Goal: Information Seeking & Learning: Learn about a topic

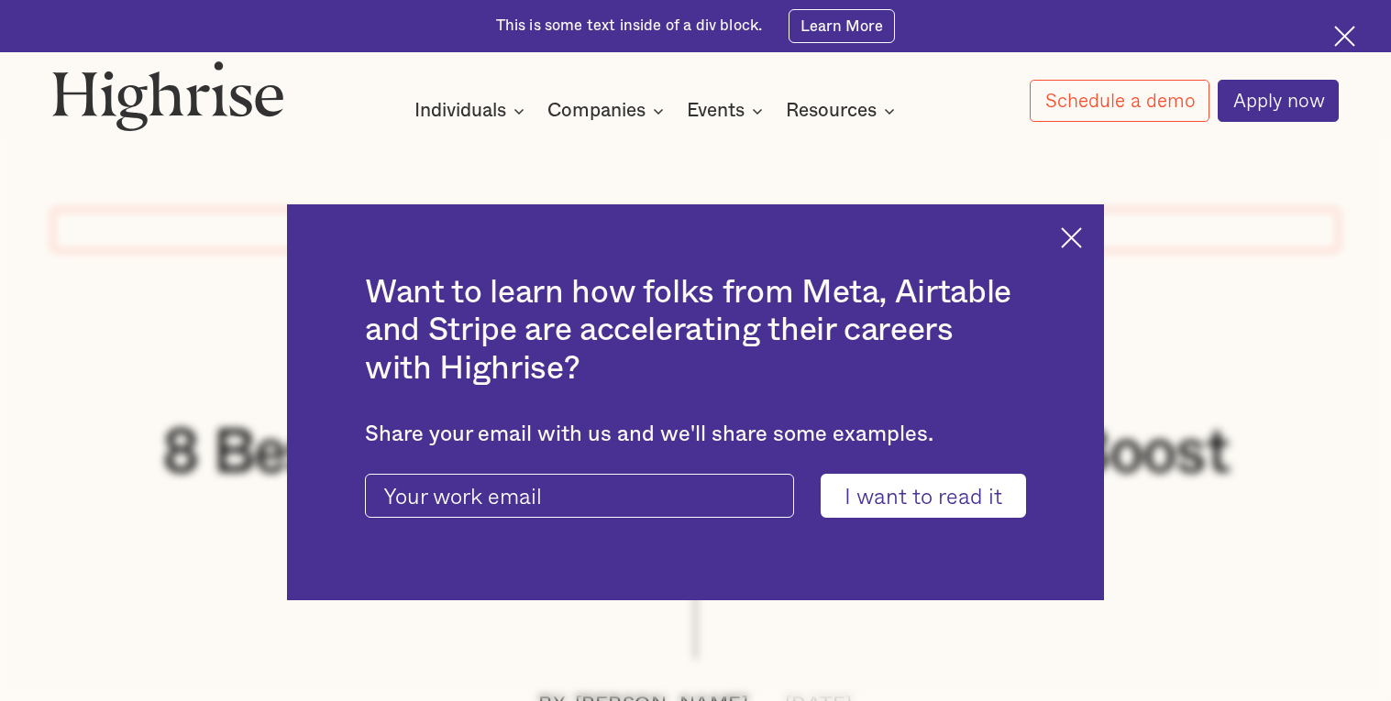
click at [1074, 225] on div "Want to learn how folks from Meta, Airtable and Stripe are accelerating their c…" at bounding box center [695, 402] width 817 height 396
click at [1075, 235] on img at bounding box center [1071, 237] width 21 height 21
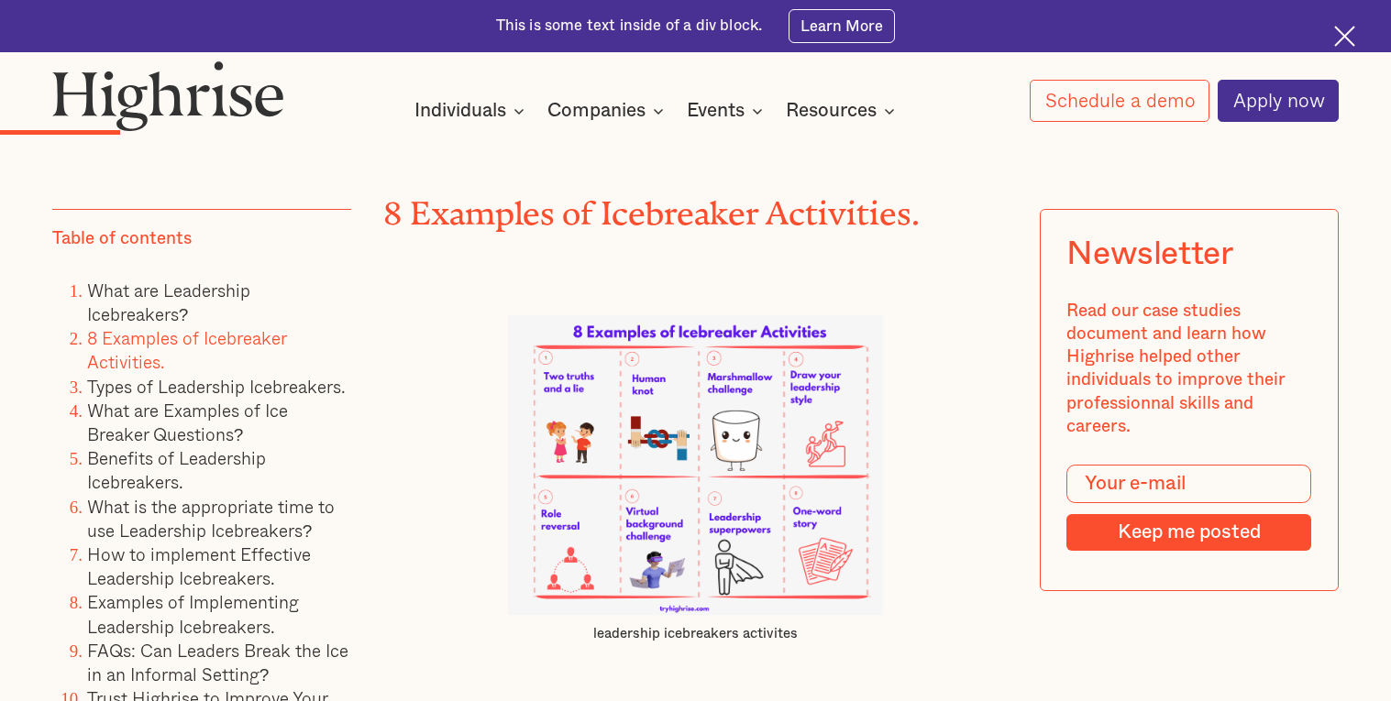
scroll to position [3688, 0]
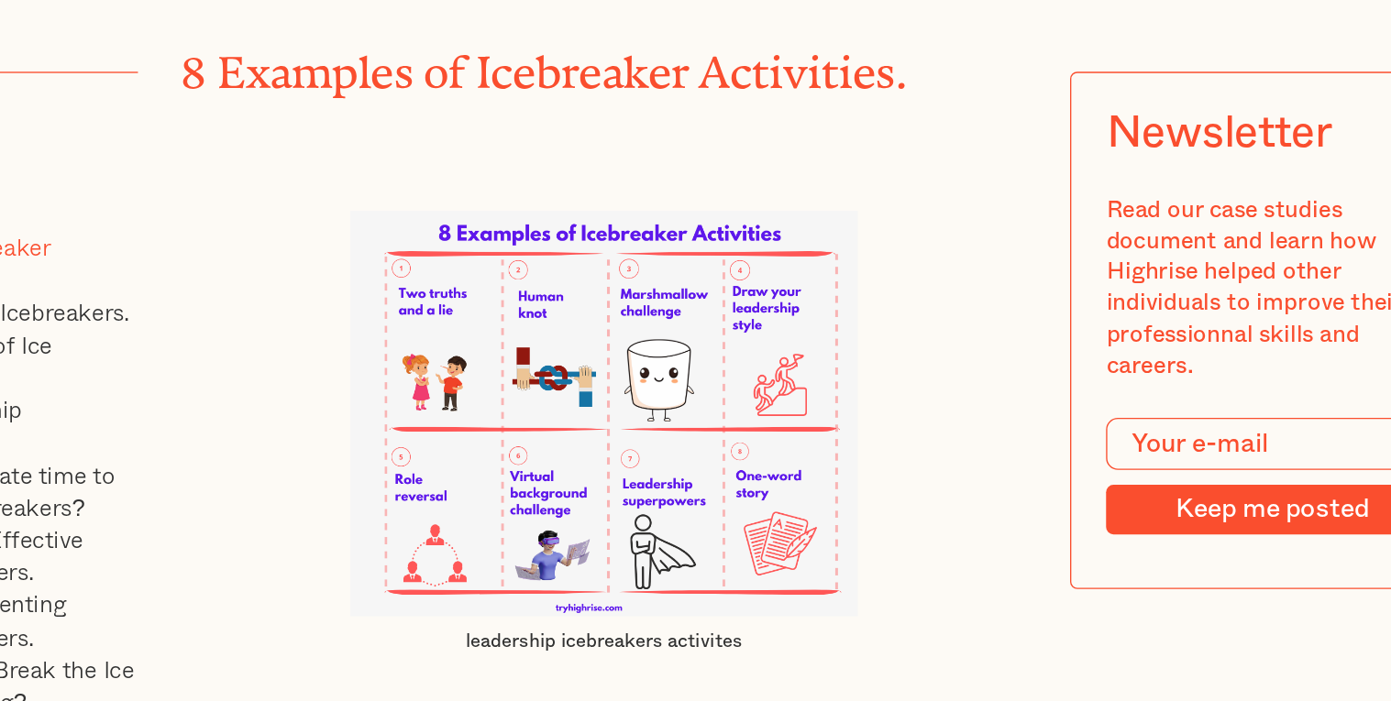
scroll to position [3691, 0]
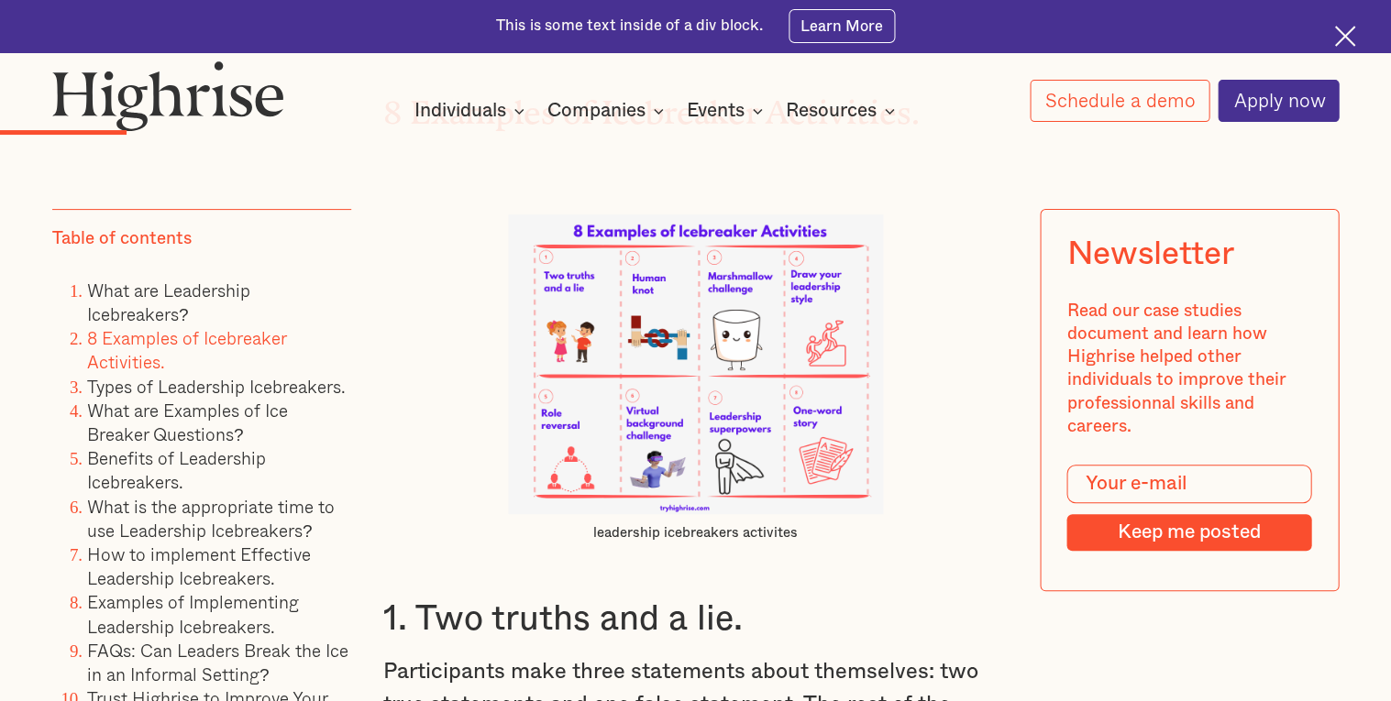
click at [843, 540] on figcaption "leadership icebreakers activites" at bounding box center [695, 533] width 375 height 18
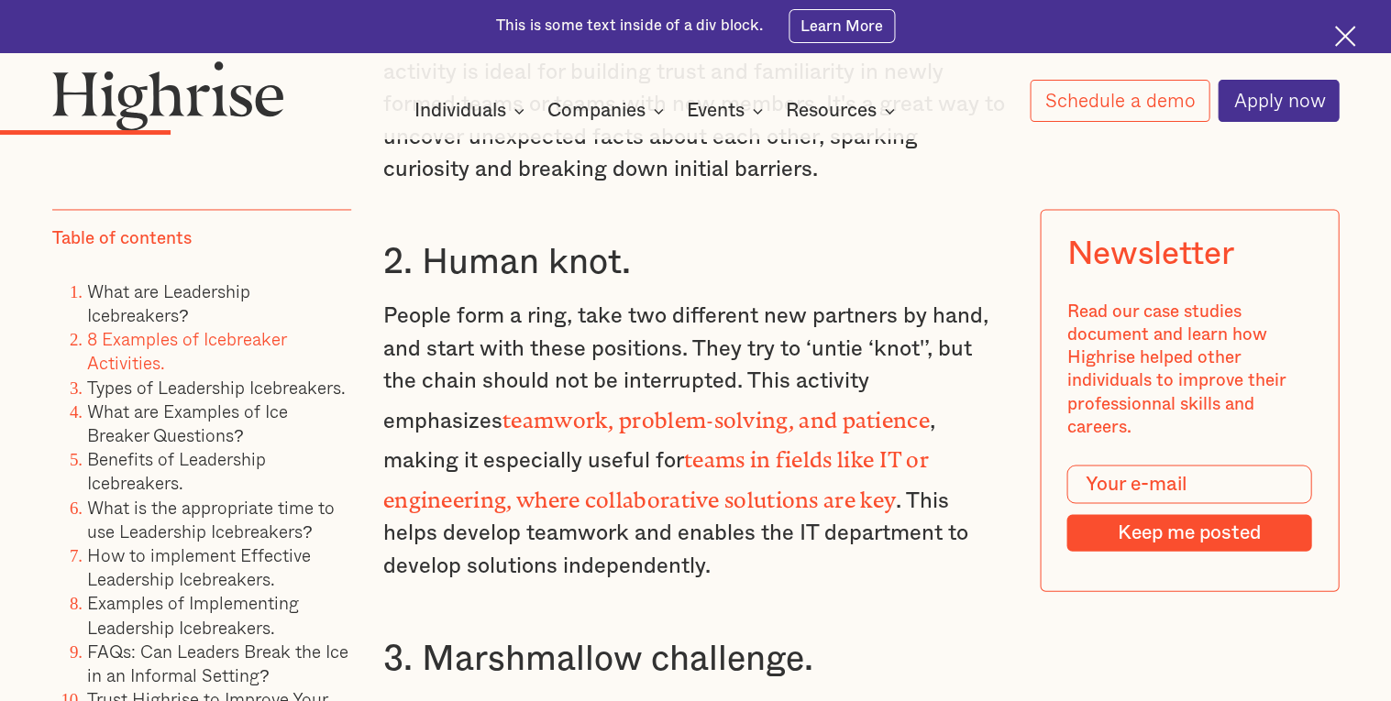
scroll to position [4484, 0]
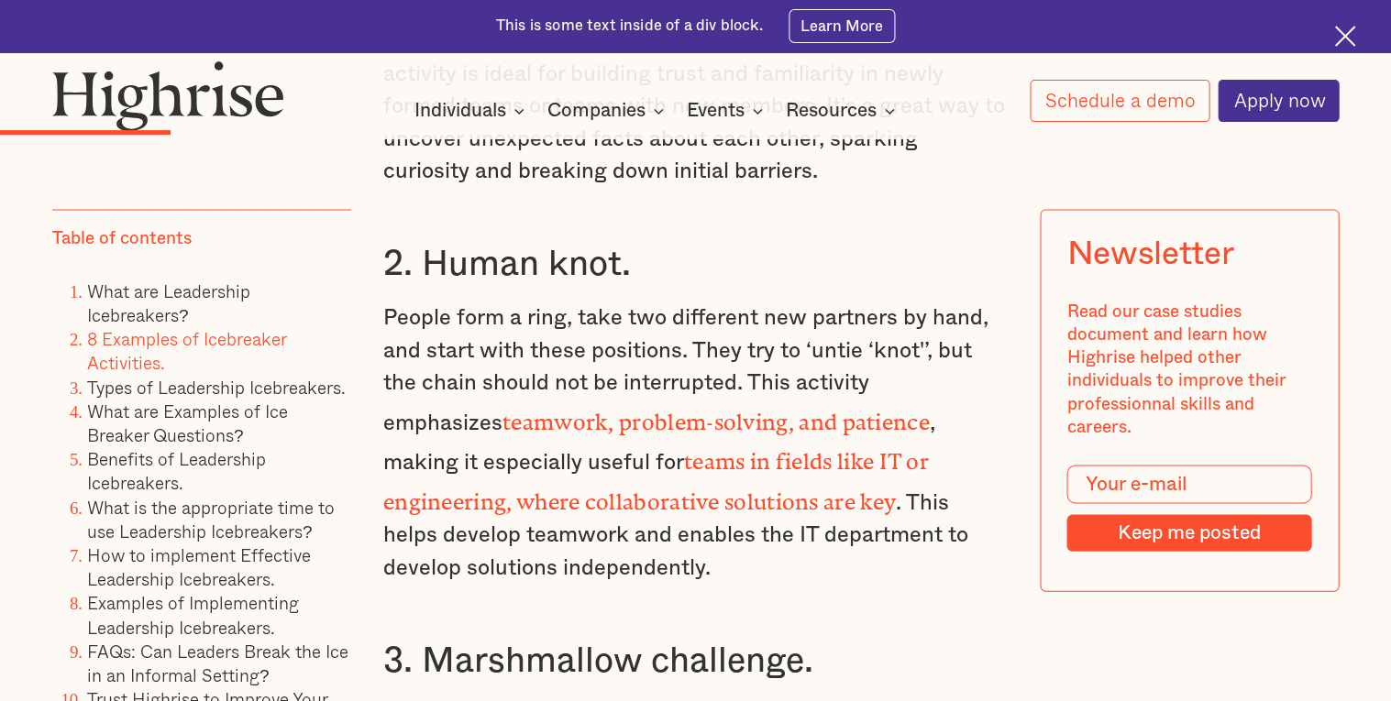
click at [775, 501] on p "People form a ring, take two different new partners by hand, and start with the…" at bounding box center [695, 443] width 624 height 282
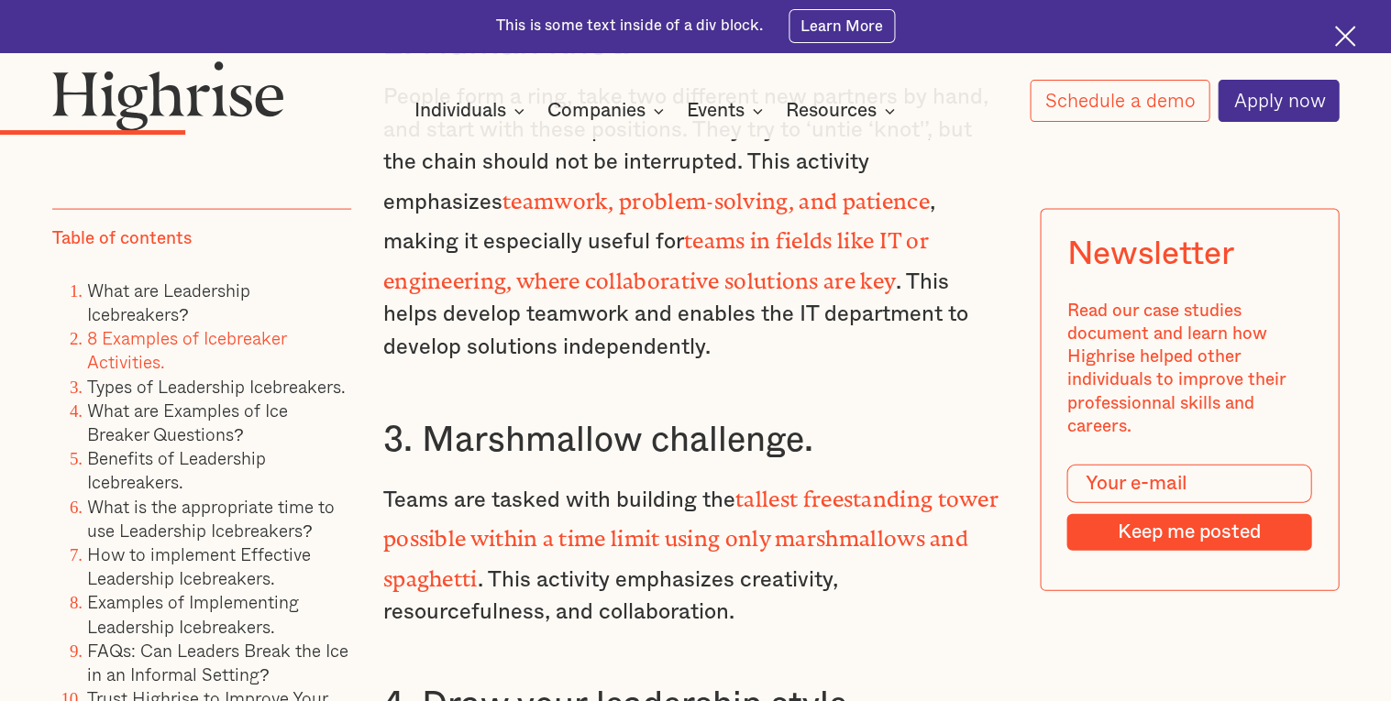
click at [843, 478] on p "Teams are tasked with building the tallest freestanding tower possible within a…" at bounding box center [695, 553] width 624 height 152
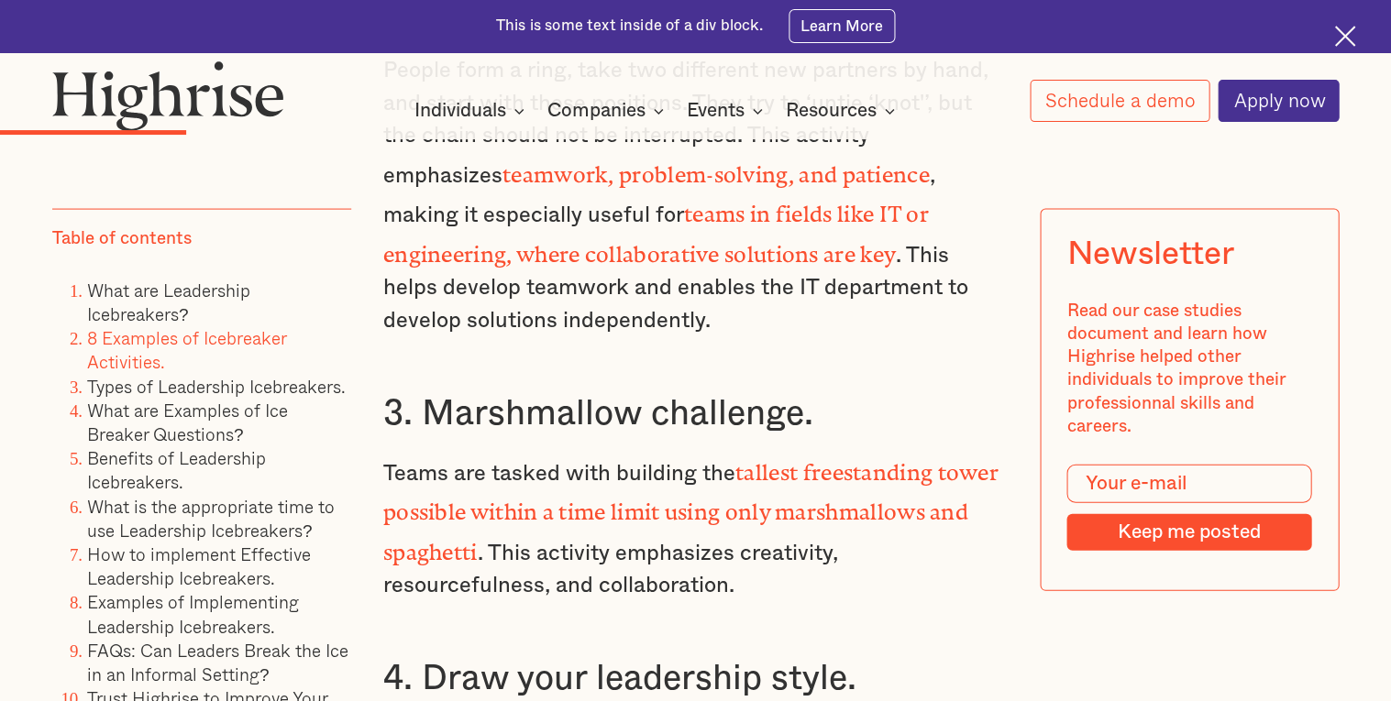
scroll to position [4736, 0]
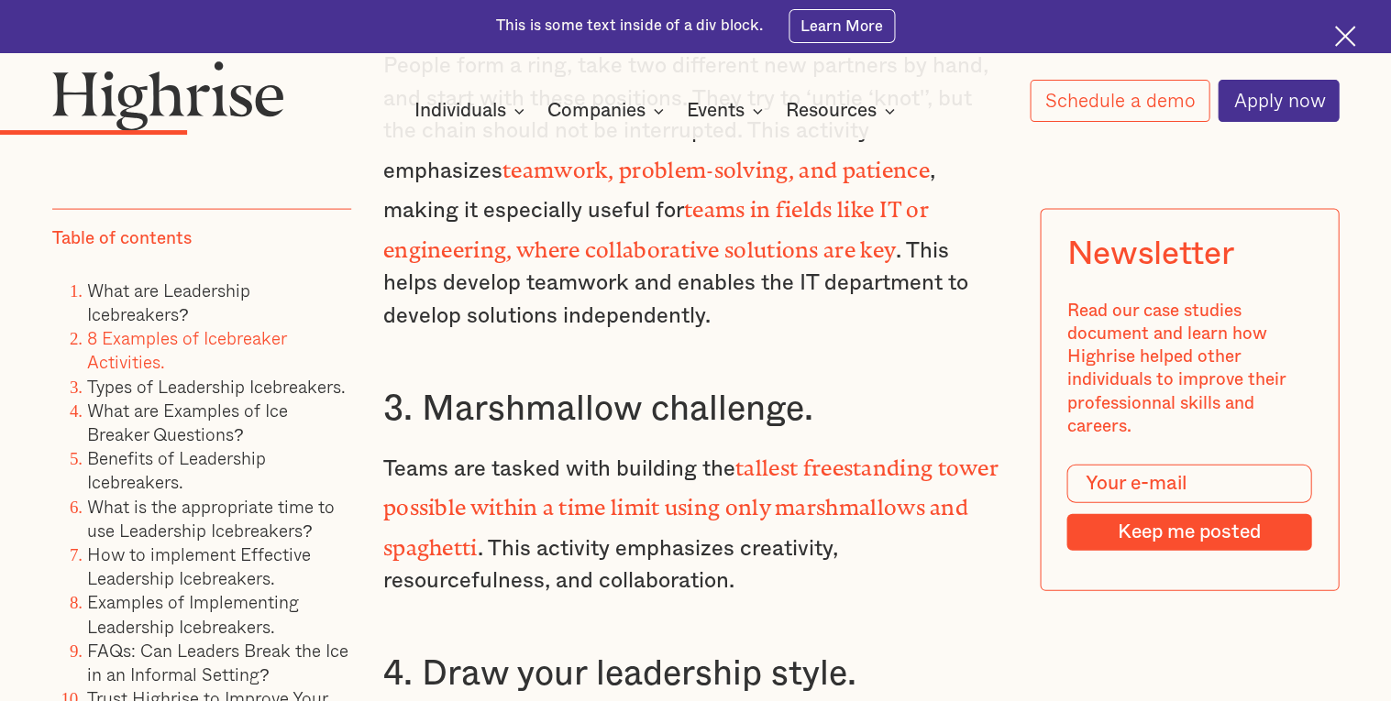
click at [794, 652] on h3 "4. Draw your leadership style." at bounding box center [695, 673] width 624 height 43
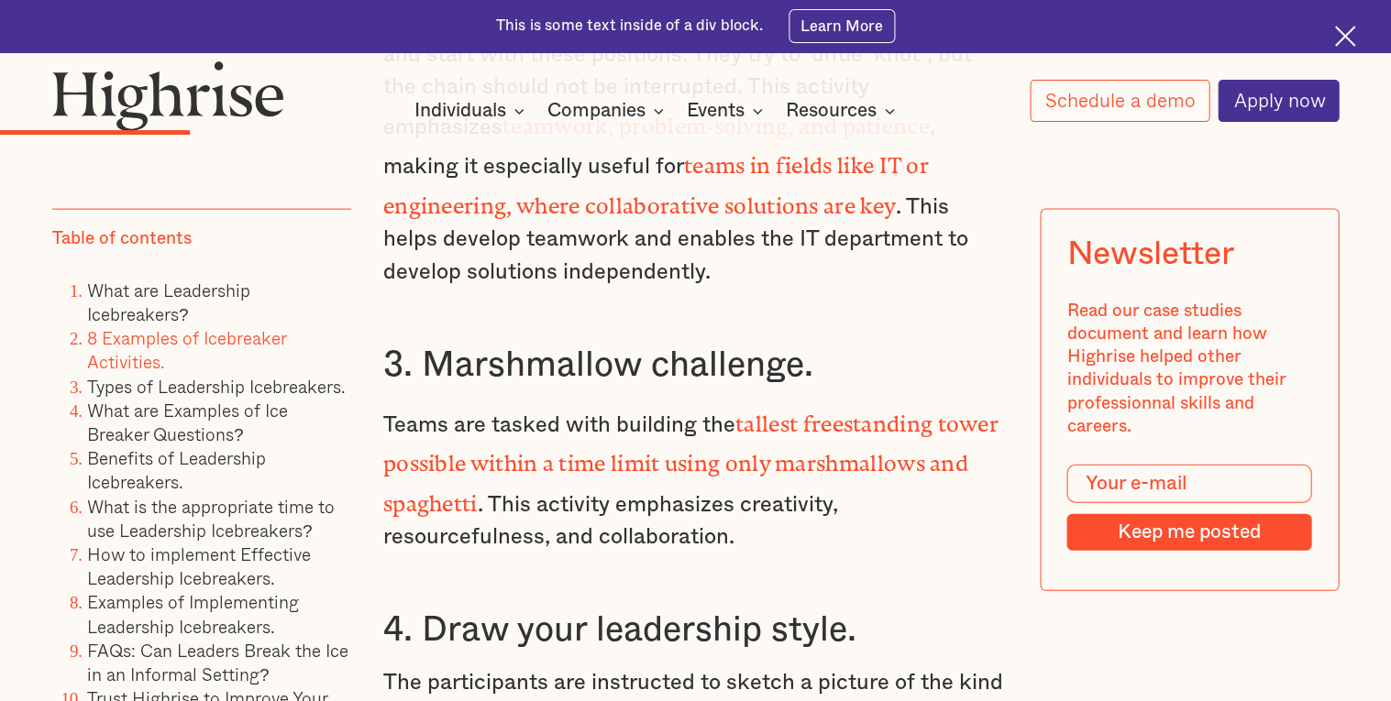
scroll to position [4782, 0]
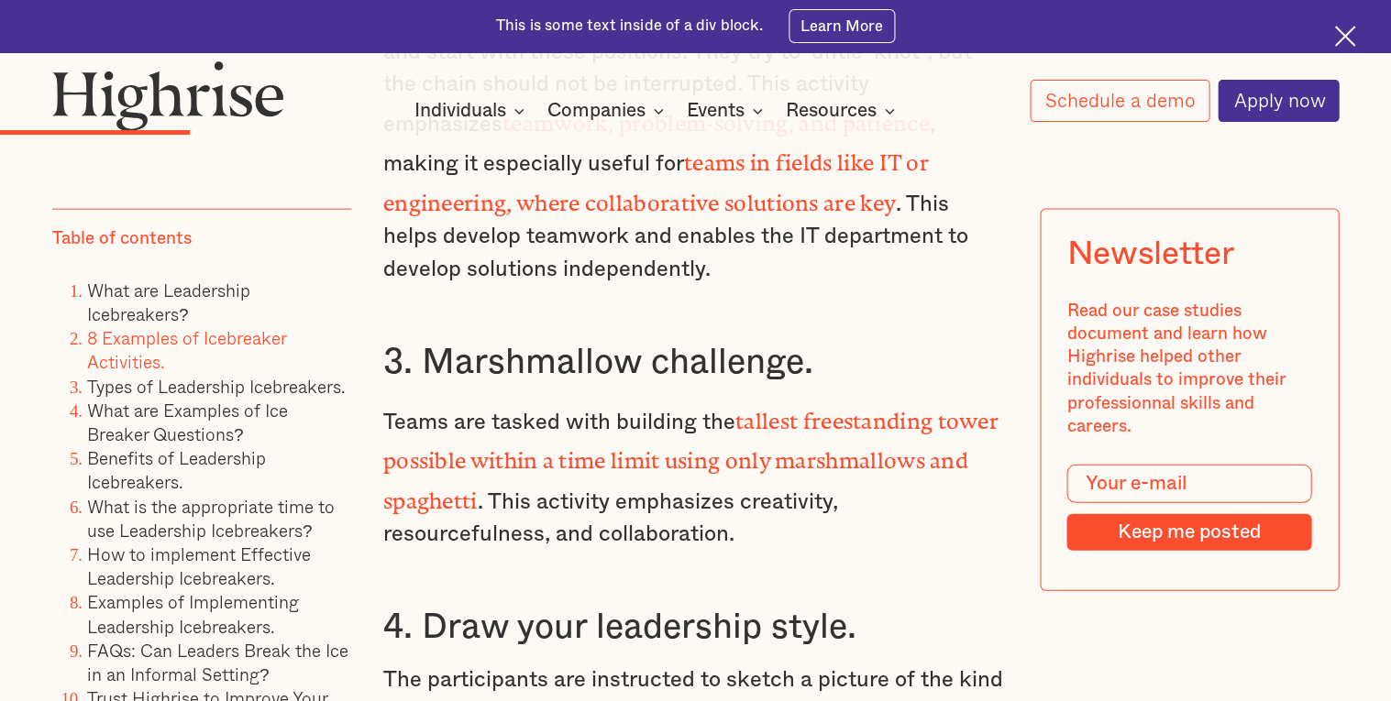
click at [805, 624] on h3 "4. Draw your leadership style." at bounding box center [695, 627] width 624 height 43
click at [807, 582] on div "What are Leadership Icebreakers? Leadership icebreakers are team activities des…" at bounding box center [695, 241] width 624 height 3851
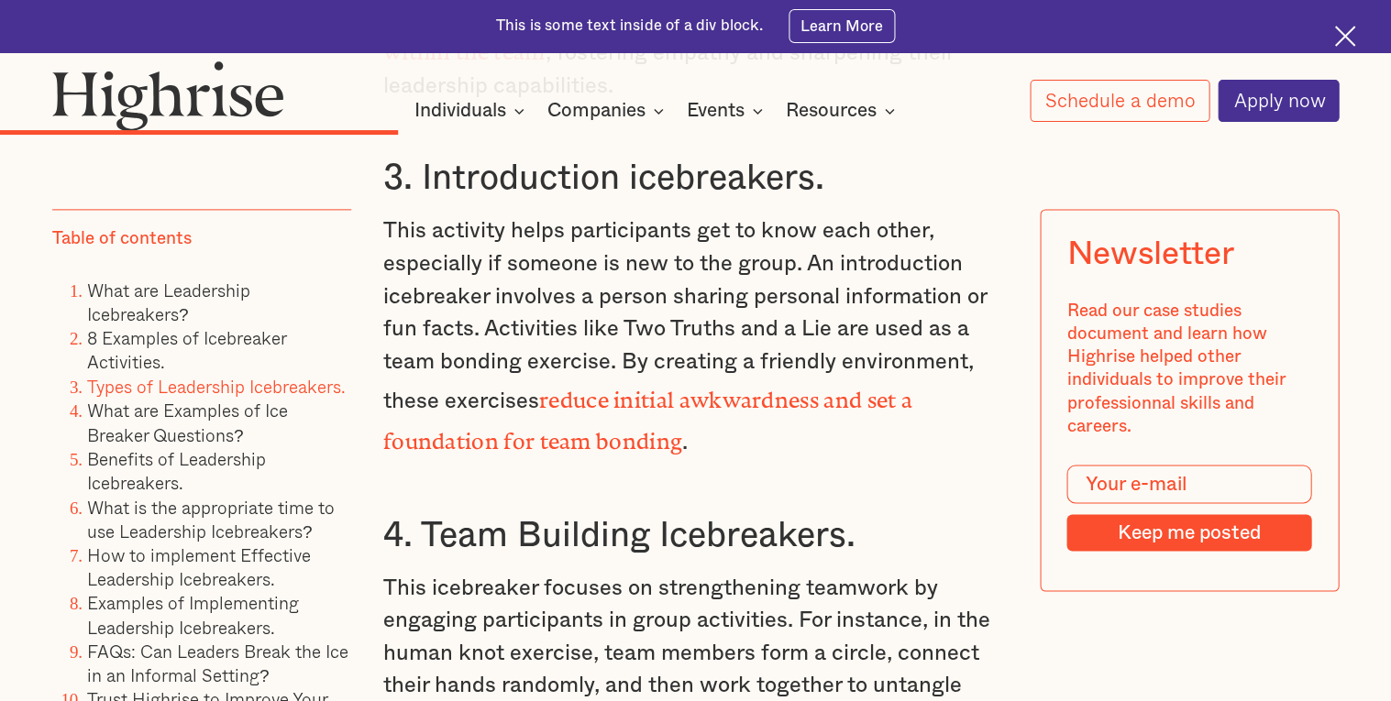
scroll to position [8147, 0]
